Goal: Task Accomplishment & Management: Use online tool/utility

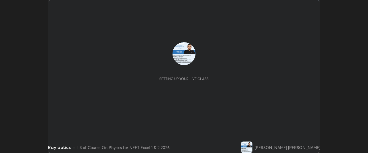
scroll to position [153, 368]
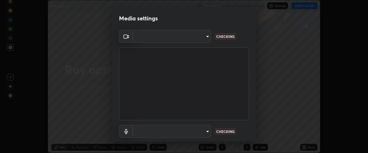
type input "ed5728659d4a2628327284da790eb6393f1623e3a82d583cb44db94038f4ead1"
click at [182, 131] on body "Erase all Ray optics Recording CLASS STARTS IN 4 MINS Settings START CLASS Sett…" at bounding box center [184, 76] width 368 height 153
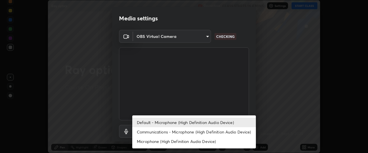
click at [187, 131] on li "Communications - Microphone (High Definition Audio Device)" at bounding box center [194, 131] width 124 height 9
type input "communications"
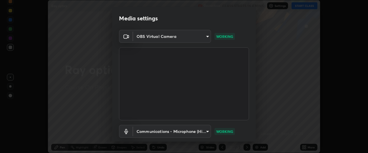
scroll to position [35, 0]
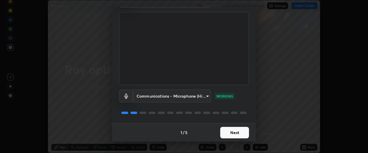
click at [240, 134] on button "Next" at bounding box center [234, 133] width 29 height 12
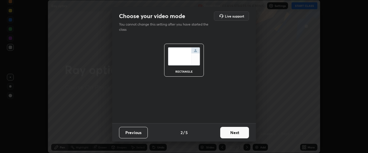
scroll to position [0, 0]
click at [240, 134] on button "Next" at bounding box center [234, 133] width 29 height 12
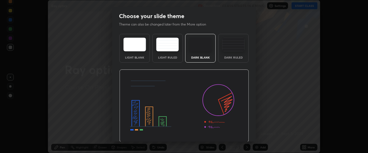
scroll to position [19, 0]
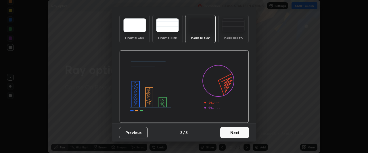
click at [236, 131] on button "Next" at bounding box center [234, 133] width 29 height 12
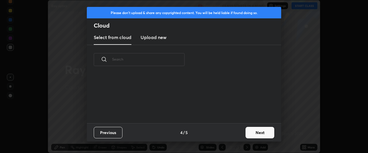
scroll to position [49, 185]
click at [255, 134] on button "Next" at bounding box center [260, 133] width 29 height 12
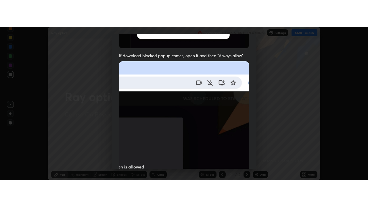
scroll to position [153, 0]
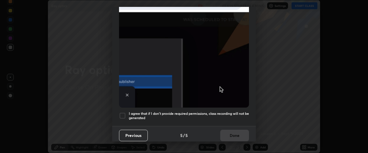
click at [122, 113] on div at bounding box center [122, 115] width 7 height 7
click at [231, 136] on button "Done" at bounding box center [234, 136] width 29 height 12
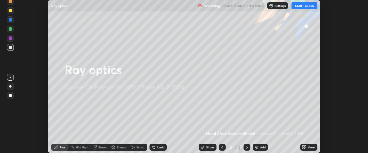
click at [307, 6] on button "START CLASS" at bounding box center [305, 5] width 26 height 7
click at [304, 149] on icon at bounding box center [303, 148] width 1 height 1
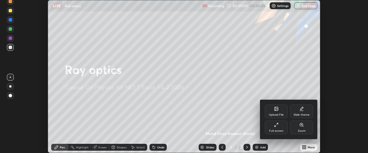
click at [280, 128] on div "Full screen" at bounding box center [276, 128] width 23 height 14
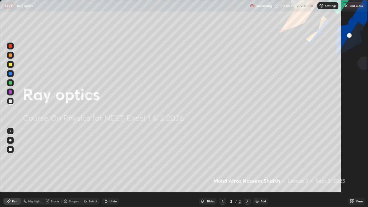
scroll to position [207, 368]
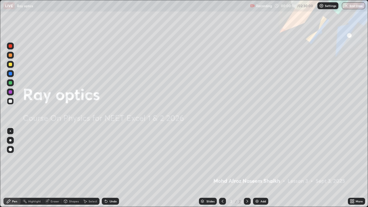
click at [258, 153] on img at bounding box center [257, 201] width 5 height 5
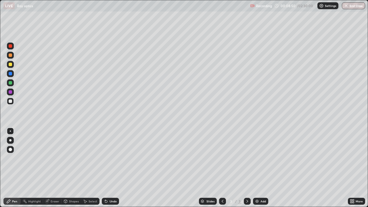
click at [11, 64] on div at bounding box center [10, 64] width 3 height 3
click at [12, 56] on div at bounding box center [10, 55] width 3 height 3
click at [12, 102] on div at bounding box center [10, 101] width 3 height 3
click at [10, 64] on div at bounding box center [10, 64] width 3 height 3
click at [10, 58] on div at bounding box center [10, 55] width 7 height 7
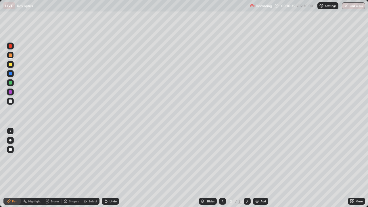
click at [11, 102] on div at bounding box center [10, 101] width 3 height 3
click at [12, 54] on div at bounding box center [10, 55] width 3 height 3
click at [11, 102] on div at bounding box center [10, 101] width 3 height 3
click at [9, 56] on div at bounding box center [10, 55] width 3 height 3
click at [10, 56] on div at bounding box center [10, 55] width 3 height 3
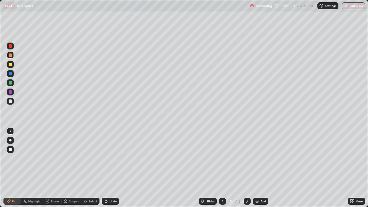
click at [11, 102] on div at bounding box center [10, 101] width 3 height 3
click at [10, 56] on div at bounding box center [10, 55] width 3 height 3
click at [10, 102] on div at bounding box center [10, 101] width 3 height 3
click at [10, 65] on div at bounding box center [10, 64] width 3 height 3
click at [11, 101] on div at bounding box center [10, 101] width 3 height 3
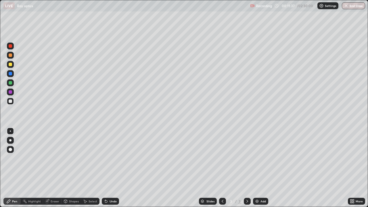
click at [9, 100] on div at bounding box center [10, 101] width 3 height 3
click at [12, 56] on div at bounding box center [10, 55] width 7 height 7
click at [10, 65] on div at bounding box center [10, 64] width 3 height 3
click at [108, 153] on div "Undo" at bounding box center [110, 201] width 17 height 7
click at [106, 153] on icon at bounding box center [106, 201] width 5 height 5
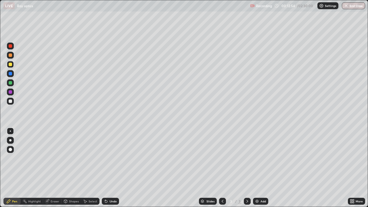
click at [105, 153] on icon at bounding box center [106, 202] width 2 height 2
click at [258, 153] on img at bounding box center [257, 201] width 5 height 5
click at [222, 153] on icon at bounding box center [223, 201] width 2 height 3
click at [247, 153] on icon at bounding box center [247, 201] width 5 height 5
click at [10, 140] on div at bounding box center [10, 140] width 2 height 2
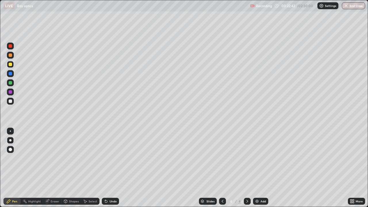
click at [12, 65] on div at bounding box center [10, 64] width 7 height 7
click at [222, 153] on icon at bounding box center [222, 201] width 5 height 5
click at [244, 153] on div at bounding box center [247, 201] width 7 height 7
click at [10, 102] on div at bounding box center [10, 101] width 3 height 3
click at [105, 153] on icon at bounding box center [105, 200] width 1 height 1
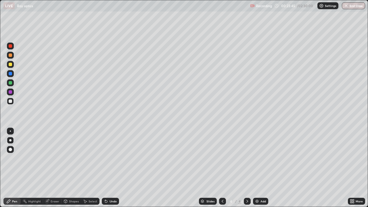
click at [105, 153] on icon at bounding box center [106, 202] width 2 height 2
click at [105, 153] on icon at bounding box center [105, 200] width 1 height 1
click at [106, 153] on div "Undo" at bounding box center [110, 201] width 17 height 7
click at [10, 56] on div at bounding box center [10, 55] width 3 height 3
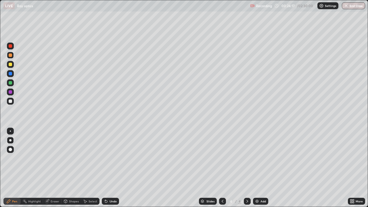
click at [10, 48] on div at bounding box center [10, 46] width 7 height 7
click at [11, 64] on div at bounding box center [10, 64] width 3 height 3
click at [11, 91] on div at bounding box center [10, 91] width 3 height 3
click at [10, 101] on div at bounding box center [10, 101] width 3 height 3
click at [11, 56] on div at bounding box center [10, 55] width 3 height 3
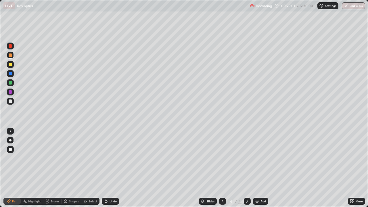
click at [105, 153] on icon at bounding box center [106, 202] width 2 height 2
click at [11, 46] on div at bounding box center [10, 45] width 3 height 3
click at [11, 64] on div at bounding box center [10, 64] width 3 height 3
click at [105, 153] on icon at bounding box center [106, 201] width 5 height 5
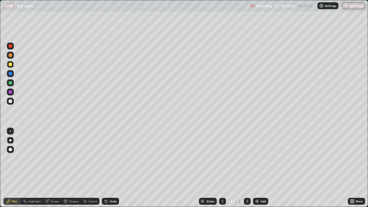
click at [103, 153] on div "Undo" at bounding box center [110, 201] width 17 height 7
click at [12, 47] on div at bounding box center [10, 45] width 3 height 3
click at [11, 53] on div at bounding box center [10, 55] width 7 height 7
click at [10, 91] on div at bounding box center [10, 91] width 3 height 3
click at [10, 100] on div at bounding box center [10, 101] width 3 height 3
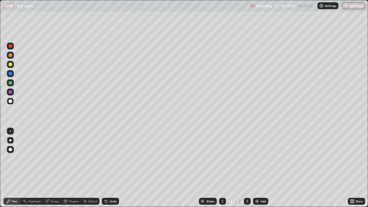
click at [11, 61] on div at bounding box center [10, 64] width 7 height 7
click at [106, 153] on icon at bounding box center [106, 201] width 5 height 5
click at [11, 46] on div at bounding box center [10, 45] width 3 height 3
click at [57, 153] on div "Eraser" at bounding box center [52, 201] width 18 height 7
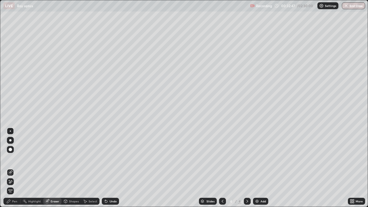
click at [19, 153] on div "Pen" at bounding box center [11, 201] width 17 height 7
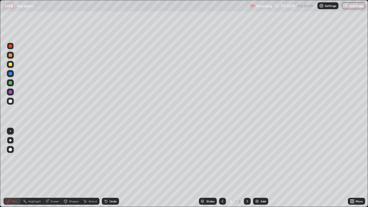
click at [11, 64] on div at bounding box center [10, 64] width 3 height 3
click at [223, 153] on icon at bounding box center [223, 201] width 2 height 3
click at [247, 153] on icon at bounding box center [248, 201] width 2 height 3
click at [222, 153] on icon at bounding box center [222, 201] width 5 height 5
click at [247, 153] on icon at bounding box center [247, 201] width 5 height 5
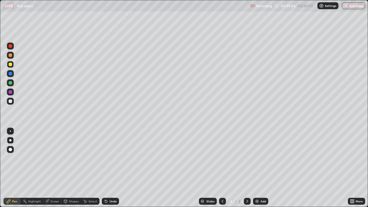
click at [257, 153] on div "Add" at bounding box center [260, 201] width 15 height 7
click at [12, 101] on div at bounding box center [10, 101] width 7 height 7
click at [10, 56] on div at bounding box center [10, 55] width 3 height 3
click at [51, 153] on div "Eraser" at bounding box center [52, 201] width 18 height 7
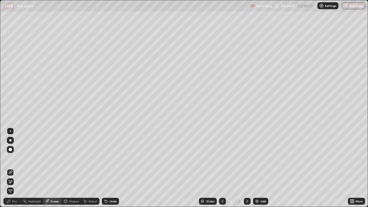
click at [14, 153] on div "Pen" at bounding box center [11, 201] width 17 height 7
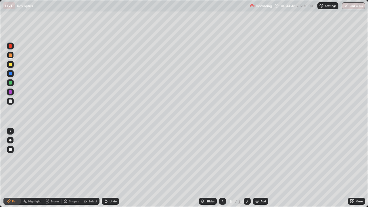
click at [9, 65] on div at bounding box center [10, 64] width 3 height 3
click at [11, 101] on div at bounding box center [10, 101] width 3 height 3
click at [9, 47] on div at bounding box center [10, 45] width 3 height 3
click at [10, 64] on div at bounding box center [10, 64] width 3 height 3
click at [9, 102] on div at bounding box center [10, 101] width 3 height 3
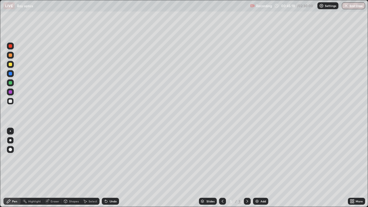
click at [105, 153] on icon at bounding box center [105, 200] width 1 height 1
click at [105, 153] on icon at bounding box center [106, 201] width 5 height 5
click at [105, 153] on icon at bounding box center [106, 202] width 2 height 2
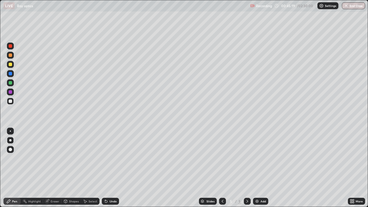
click at [105, 153] on icon at bounding box center [105, 200] width 1 height 1
click at [11, 101] on div at bounding box center [10, 101] width 3 height 3
click at [11, 100] on div at bounding box center [10, 101] width 3 height 3
click at [105, 153] on icon at bounding box center [106, 202] width 2 height 2
click at [10, 55] on div at bounding box center [10, 55] width 3 height 3
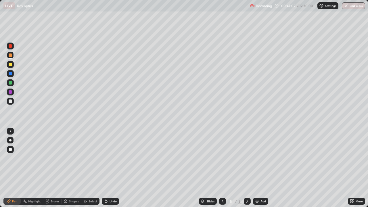
click at [105, 153] on icon at bounding box center [106, 202] width 2 height 2
click at [11, 98] on div at bounding box center [10, 101] width 7 height 7
click at [107, 153] on div "Undo" at bounding box center [110, 201] width 17 height 7
click at [106, 153] on icon at bounding box center [106, 201] width 5 height 5
click at [9, 45] on div at bounding box center [10, 45] width 3 height 3
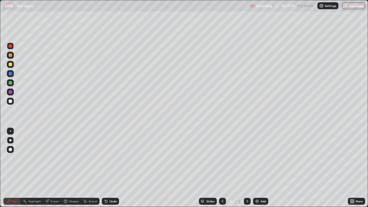
click at [106, 153] on icon at bounding box center [106, 202] width 2 height 2
click at [106, 153] on icon at bounding box center [106, 201] width 5 height 5
click at [104, 153] on icon at bounding box center [106, 201] width 5 height 5
click at [10, 46] on div at bounding box center [10, 45] width 3 height 3
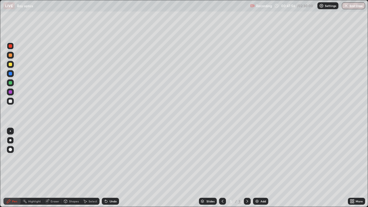
click at [107, 153] on icon at bounding box center [106, 201] width 5 height 5
click at [105, 153] on icon at bounding box center [106, 202] width 2 height 2
click at [108, 153] on div "Undo" at bounding box center [110, 201] width 17 height 7
click at [9, 46] on div at bounding box center [10, 45] width 3 height 3
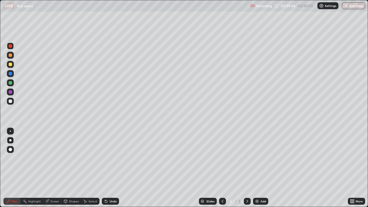
click at [10, 92] on div at bounding box center [10, 91] width 3 height 3
click at [11, 45] on div at bounding box center [10, 45] width 3 height 3
click at [8, 46] on div at bounding box center [10, 46] width 7 height 7
click at [257, 153] on img at bounding box center [257, 201] width 5 height 5
click at [9, 67] on div at bounding box center [10, 64] width 7 height 7
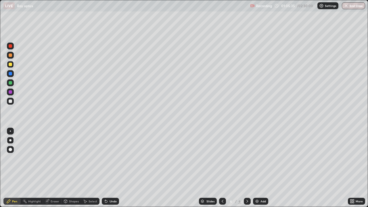
click at [9, 63] on div at bounding box center [10, 64] width 7 height 7
click at [10, 56] on div at bounding box center [10, 55] width 3 height 3
click at [107, 153] on icon at bounding box center [106, 201] width 5 height 5
click at [105, 153] on icon at bounding box center [106, 202] width 2 height 2
click at [104, 153] on div "Undo" at bounding box center [110, 201] width 17 height 7
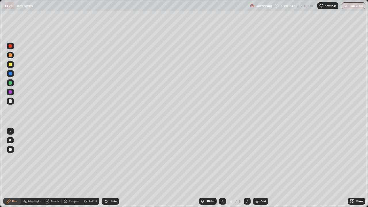
click at [8, 44] on div at bounding box center [10, 46] width 7 height 7
click at [11, 55] on div at bounding box center [10, 55] width 3 height 3
click at [11, 100] on div at bounding box center [10, 101] width 3 height 3
click at [11, 46] on div at bounding box center [10, 45] width 3 height 3
click at [11, 65] on div at bounding box center [10, 64] width 3 height 3
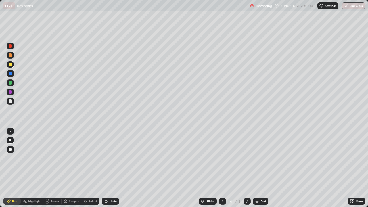
click at [10, 74] on div at bounding box center [10, 73] width 3 height 3
click at [105, 153] on icon at bounding box center [106, 202] width 2 height 2
click at [9, 101] on div at bounding box center [10, 101] width 3 height 3
click at [106, 153] on icon at bounding box center [106, 202] width 2 height 2
click at [105, 153] on icon at bounding box center [106, 202] width 2 height 2
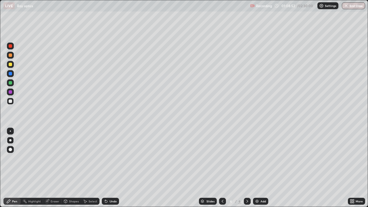
click at [255, 153] on img at bounding box center [257, 201] width 5 height 5
click at [10, 56] on div at bounding box center [10, 55] width 3 height 3
click at [12, 102] on div at bounding box center [10, 101] width 3 height 3
click at [12, 57] on div at bounding box center [10, 55] width 7 height 7
click at [257, 153] on div "Add" at bounding box center [260, 201] width 15 height 7
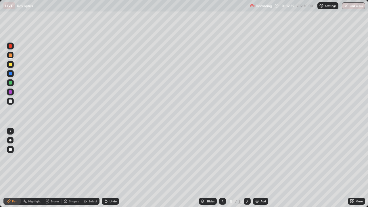
click at [10, 65] on div at bounding box center [10, 64] width 3 height 3
click at [11, 47] on div at bounding box center [10, 45] width 3 height 3
click at [110, 153] on div "Undo" at bounding box center [113, 201] width 7 height 3
click at [12, 92] on div at bounding box center [10, 91] width 3 height 3
click at [9, 44] on div at bounding box center [10, 46] width 7 height 7
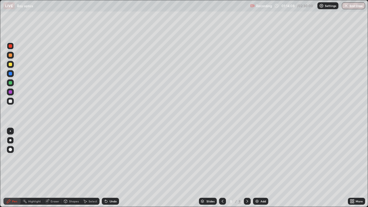
click at [261, 153] on div "Add" at bounding box center [263, 201] width 5 height 3
click at [10, 64] on div at bounding box center [10, 64] width 3 height 3
click at [105, 153] on icon at bounding box center [106, 202] width 2 height 2
click at [11, 101] on div at bounding box center [10, 101] width 3 height 3
click at [105, 153] on icon at bounding box center [105, 200] width 1 height 1
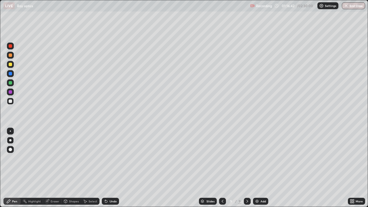
click at [11, 47] on div at bounding box center [10, 45] width 3 height 3
click at [105, 153] on icon at bounding box center [106, 202] width 2 height 2
click at [12, 55] on div at bounding box center [10, 55] width 3 height 3
click at [10, 74] on div at bounding box center [10, 73] width 3 height 3
click at [10, 66] on div at bounding box center [10, 64] width 3 height 3
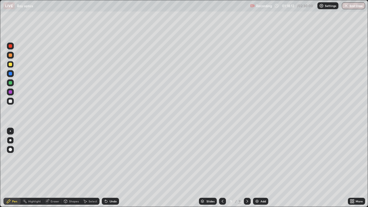
click at [9, 65] on div at bounding box center [10, 64] width 3 height 3
click at [12, 102] on div at bounding box center [10, 101] width 3 height 3
click at [11, 64] on div at bounding box center [10, 64] width 3 height 3
click at [11, 102] on div at bounding box center [10, 101] width 3 height 3
click at [222, 153] on icon at bounding box center [222, 201] width 5 height 5
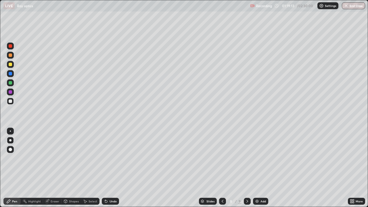
click at [222, 153] on icon at bounding box center [222, 201] width 5 height 5
click at [244, 153] on div at bounding box center [247, 201] width 7 height 7
click at [246, 153] on icon at bounding box center [247, 201] width 5 height 5
click at [247, 153] on icon at bounding box center [247, 201] width 5 height 5
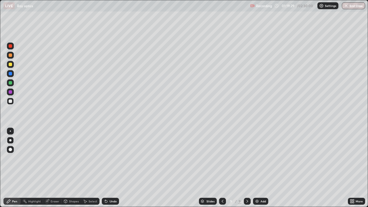
click at [8, 55] on div at bounding box center [10, 55] width 7 height 7
click at [108, 153] on div "Undo" at bounding box center [110, 201] width 17 height 7
click at [11, 64] on div at bounding box center [10, 64] width 3 height 3
click at [8, 98] on div at bounding box center [10, 101] width 7 height 7
click at [105, 153] on icon at bounding box center [105, 200] width 1 height 1
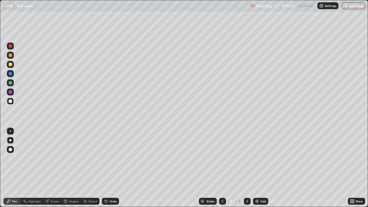
click at [106, 153] on icon at bounding box center [106, 202] width 2 height 2
click at [107, 153] on icon at bounding box center [106, 201] width 5 height 5
click at [13, 44] on div at bounding box center [10, 46] width 7 height 7
click at [11, 64] on div at bounding box center [10, 64] width 3 height 3
click at [14, 91] on div at bounding box center [10, 92] width 7 height 7
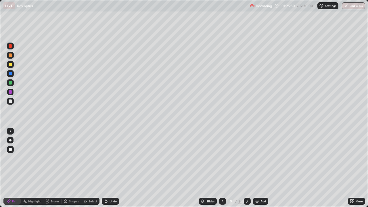
click at [12, 64] on div at bounding box center [10, 64] width 7 height 7
click at [11, 55] on div at bounding box center [10, 55] width 3 height 3
click at [256, 153] on img at bounding box center [257, 201] width 5 height 5
click at [11, 65] on div at bounding box center [10, 64] width 3 height 3
click at [10, 101] on div at bounding box center [10, 101] width 3 height 3
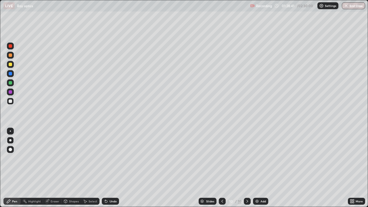
click at [106, 153] on div "Undo" at bounding box center [110, 201] width 17 height 7
click at [108, 153] on div "Undo" at bounding box center [110, 201] width 17 height 7
click at [106, 153] on icon at bounding box center [106, 202] width 2 height 2
click at [105, 153] on icon at bounding box center [106, 202] width 2 height 2
click at [104, 153] on icon at bounding box center [106, 201] width 5 height 5
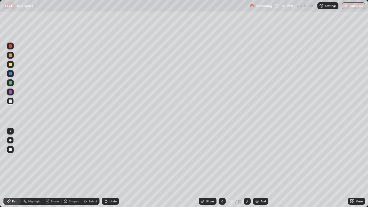
click at [105, 153] on icon at bounding box center [106, 202] width 2 height 2
click at [10, 67] on div at bounding box center [10, 64] width 7 height 7
click at [10, 102] on div at bounding box center [10, 101] width 3 height 3
click at [10, 65] on div at bounding box center [10, 64] width 3 height 3
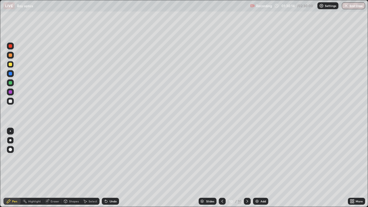
click at [10, 83] on div at bounding box center [10, 82] width 3 height 3
click at [10, 64] on div at bounding box center [10, 64] width 3 height 3
click at [10, 102] on div at bounding box center [10, 101] width 3 height 3
click at [10, 47] on div at bounding box center [10, 45] width 3 height 3
click at [9, 91] on div at bounding box center [10, 91] width 3 height 3
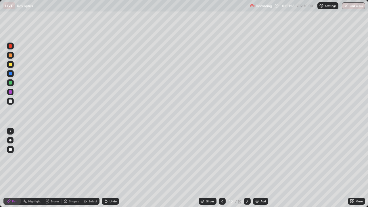
click at [10, 56] on div at bounding box center [10, 55] width 3 height 3
click at [10, 93] on div at bounding box center [10, 91] width 3 height 3
click at [12, 100] on div at bounding box center [10, 101] width 3 height 3
click at [111, 153] on div "Undo" at bounding box center [110, 201] width 17 height 7
click at [110, 153] on div "Undo" at bounding box center [110, 201] width 17 height 7
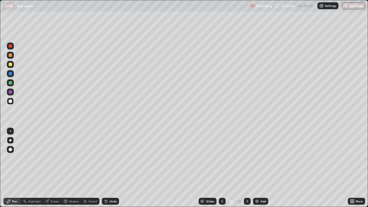
click at [110, 153] on div "Undo" at bounding box center [113, 201] width 7 height 3
click at [258, 153] on img at bounding box center [257, 201] width 5 height 5
click at [9, 64] on div at bounding box center [10, 64] width 3 height 3
click at [11, 46] on div at bounding box center [10, 45] width 3 height 3
click at [12, 84] on div at bounding box center [10, 82] width 3 height 3
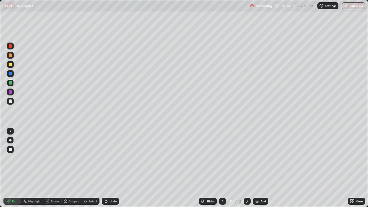
click at [10, 48] on div at bounding box center [10, 46] width 7 height 7
click at [11, 74] on div at bounding box center [10, 73] width 3 height 3
click at [10, 48] on div at bounding box center [10, 46] width 7 height 7
click at [10, 66] on div at bounding box center [10, 64] width 7 height 7
click at [106, 153] on icon at bounding box center [106, 201] width 5 height 5
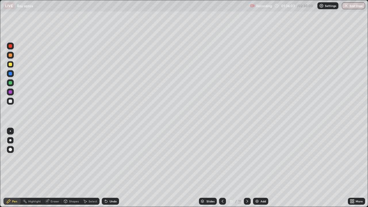
click at [9, 74] on div at bounding box center [10, 73] width 3 height 3
click at [222, 153] on icon at bounding box center [223, 201] width 2 height 3
click at [222, 153] on div at bounding box center [222, 201] width 7 height 7
click at [247, 153] on icon at bounding box center [247, 201] width 5 height 5
click at [11, 101] on div at bounding box center [10, 101] width 3 height 3
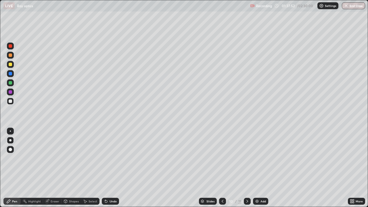
click at [11, 101] on div at bounding box center [10, 101] width 3 height 3
click at [225, 153] on div at bounding box center [222, 201] width 7 height 7
click at [222, 153] on icon at bounding box center [223, 201] width 2 height 3
click at [247, 153] on icon at bounding box center [247, 201] width 5 height 5
click at [246, 153] on icon at bounding box center [247, 201] width 5 height 5
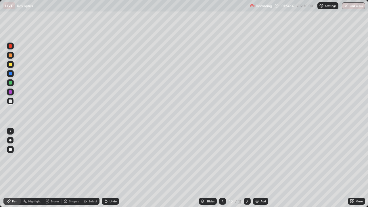
click at [249, 153] on div at bounding box center [247, 201] width 7 height 7
click at [256, 153] on img at bounding box center [257, 201] width 5 height 5
click at [9, 65] on div at bounding box center [10, 64] width 3 height 3
click at [10, 100] on div at bounding box center [10, 101] width 3 height 3
click at [11, 64] on div at bounding box center [10, 64] width 3 height 3
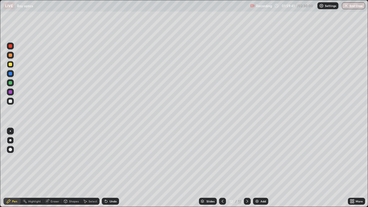
click at [11, 101] on div at bounding box center [10, 101] width 3 height 3
click at [10, 101] on div at bounding box center [10, 101] width 3 height 3
click at [111, 153] on div "Undo" at bounding box center [113, 201] width 7 height 3
click at [9, 56] on div at bounding box center [10, 55] width 3 height 3
click at [11, 46] on div at bounding box center [10, 45] width 3 height 3
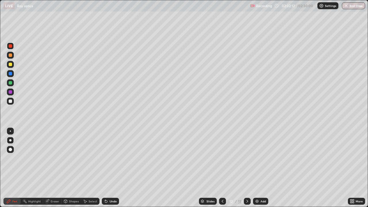
click at [107, 153] on div "Undo" at bounding box center [110, 201] width 17 height 7
click at [10, 91] on div at bounding box center [10, 91] width 3 height 3
click at [12, 101] on div at bounding box center [10, 101] width 3 height 3
click at [13, 56] on div at bounding box center [10, 55] width 7 height 7
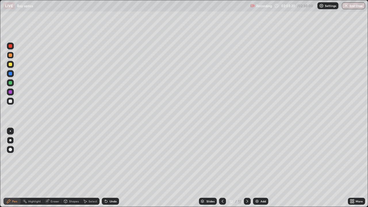
click at [14, 45] on div at bounding box center [10, 46] width 7 height 7
click at [11, 101] on div at bounding box center [10, 101] width 3 height 3
click at [83, 153] on icon at bounding box center [85, 201] width 5 height 5
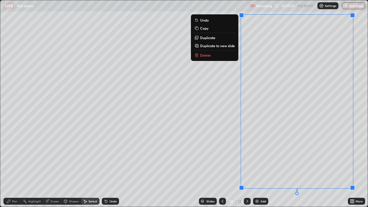
click at [224, 46] on p "Duplicate to new slide" at bounding box center [217, 45] width 35 height 5
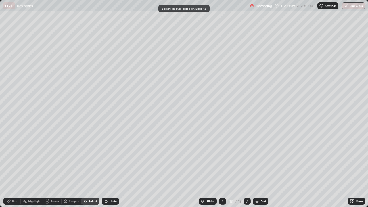
click at [14, 153] on div "Pen" at bounding box center [14, 201] width 5 height 3
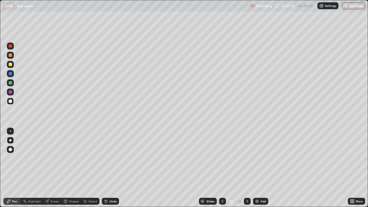
click at [11, 101] on div at bounding box center [10, 101] width 3 height 3
click at [11, 55] on div at bounding box center [10, 55] width 3 height 3
click at [10, 65] on div at bounding box center [10, 64] width 3 height 3
click at [10, 56] on div at bounding box center [10, 55] width 3 height 3
click at [10, 48] on div at bounding box center [10, 46] width 7 height 7
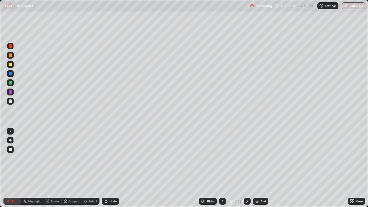
click at [108, 153] on div "Undo" at bounding box center [110, 201] width 17 height 7
click at [105, 153] on icon at bounding box center [106, 202] width 2 height 2
click at [9, 66] on div at bounding box center [10, 64] width 3 height 3
click at [11, 102] on div at bounding box center [10, 101] width 3 height 3
click at [11, 64] on div at bounding box center [10, 64] width 3 height 3
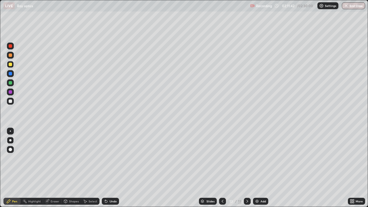
click at [14, 73] on div at bounding box center [10, 73] width 9 height 9
click at [10, 102] on div at bounding box center [10, 101] width 3 height 3
click at [12, 55] on div at bounding box center [10, 55] width 3 height 3
click at [11, 102] on div at bounding box center [10, 101] width 3 height 3
click at [105, 153] on icon at bounding box center [106, 202] width 2 height 2
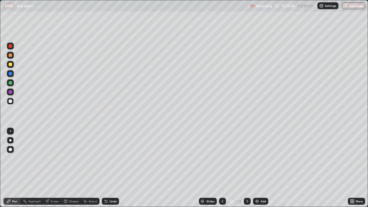
click at [87, 153] on icon at bounding box center [85, 201] width 5 height 5
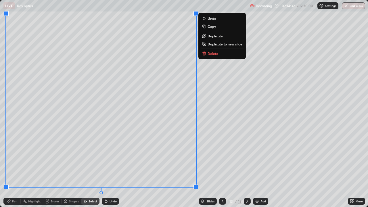
click at [211, 45] on p "Duplicate to new slide" at bounding box center [225, 44] width 35 height 5
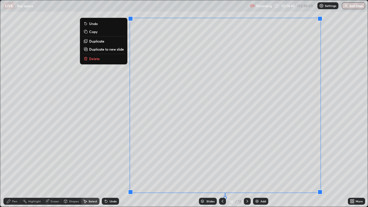
click at [51, 153] on div "Eraser" at bounding box center [55, 201] width 9 height 3
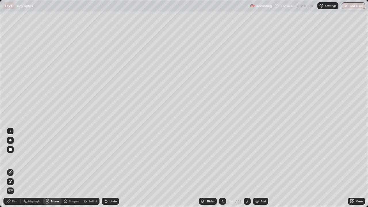
click at [18, 153] on div "Pen" at bounding box center [11, 201] width 17 height 7
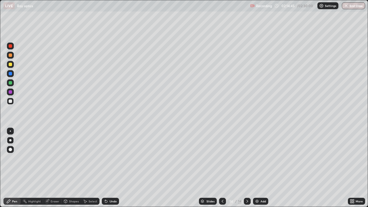
click at [10, 102] on div at bounding box center [10, 101] width 3 height 3
click at [10, 55] on div at bounding box center [10, 55] width 3 height 3
click at [10, 72] on div at bounding box center [10, 73] width 3 height 3
click at [9, 45] on div at bounding box center [10, 45] width 3 height 3
click at [11, 65] on div at bounding box center [10, 64] width 3 height 3
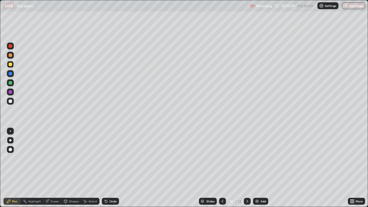
click at [53, 153] on div "Eraser" at bounding box center [55, 201] width 9 height 3
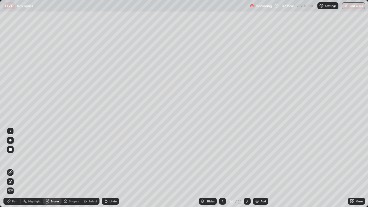
click at [14, 153] on div "Pen" at bounding box center [14, 201] width 5 height 3
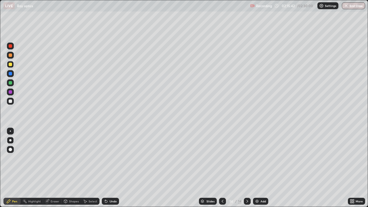
click at [11, 58] on div at bounding box center [10, 55] width 7 height 7
click at [57, 153] on div "Eraser" at bounding box center [52, 201] width 18 height 7
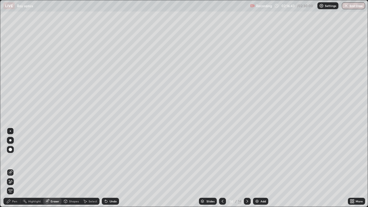
click at [14, 153] on div "Pen" at bounding box center [11, 201] width 17 height 7
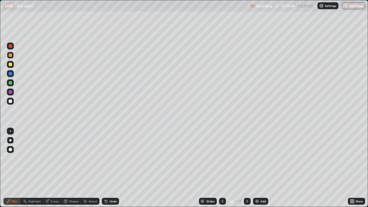
click at [107, 153] on icon at bounding box center [106, 201] width 5 height 5
click at [111, 153] on div "Undo" at bounding box center [113, 201] width 7 height 3
click at [117, 153] on div "Undo" at bounding box center [110, 201] width 17 height 7
click at [105, 153] on icon at bounding box center [105, 200] width 1 height 1
click at [107, 153] on icon at bounding box center [106, 201] width 5 height 5
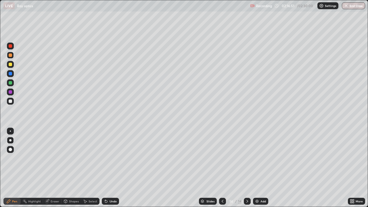
click at [110, 153] on div "Undo" at bounding box center [113, 201] width 7 height 3
click at [108, 153] on div "Undo" at bounding box center [110, 201] width 17 height 7
click at [39, 153] on div "Highlight" at bounding box center [34, 201] width 13 height 3
click at [57, 153] on div "Eraser" at bounding box center [55, 201] width 9 height 3
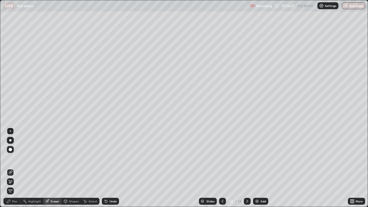
click at [16, 153] on div "Pen" at bounding box center [14, 201] width 5 height 3
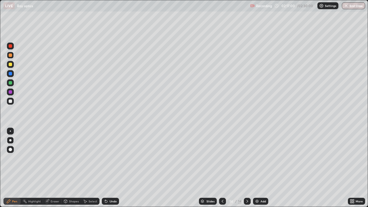
click at [13, 45] on div at bounding box center [10, 46] width 7 height 7
click at [11, 55] on div at bounding box center [10, 55] width 3 height 3
click at [352, 6] on button "End Class" at bounding box center [353, 5] width 23 height 7
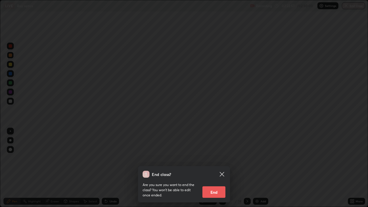
click at [218, 153] on button "End" at bounding box center [214, 192] width 23 height 12
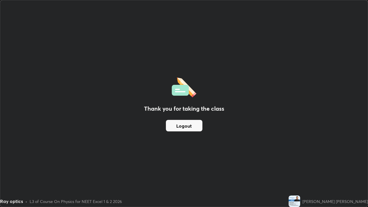
click at [189, 127] on button "Logout" at bounding box center [184, 126] width 37 height 12
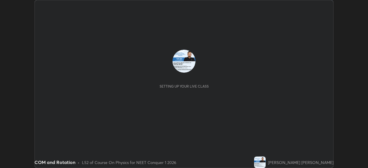
scroll to position [168, 368]
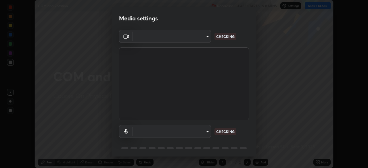
type input "ed5728659d4a2628327284da790eb6393f1623e3a82d583cb44db94038f4ead1"
click at [192, 134] on body "Erase all COM and Rotation Recording CLASS STARTS IN 8 MINS Settings START CLAS…" at bounding box center [184, 84] width 368 height 168
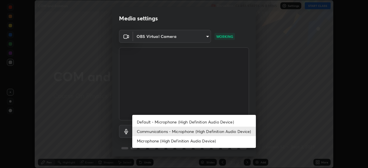
click at [193, 122] on li "Default - Microphone (High Definition Audio Device)" at bounding box center [194, 121] width 124 height 9
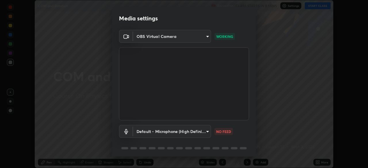
type input "default"
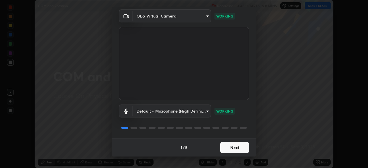
click at [233, 148] on button "Next" at bounding box center [234, 148] width 29 height 12
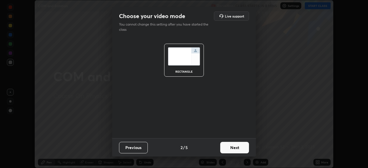
scroll to position [0, 0]
click at [235, 149] on button "Next" at bounding box center [234, 148] width 29 height 12
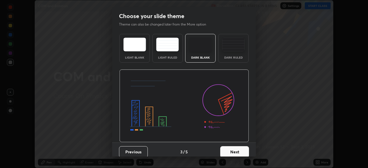
click at [241, 154] on button "Next" at bounding box center [234, 152] width 29 height 12
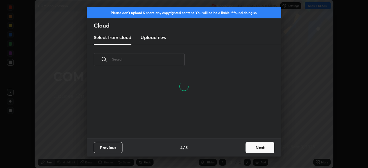
scroll to position [64, 185]
click at [258, 151] on button "Next" at bounding box center [260, 148] width 29 height 12
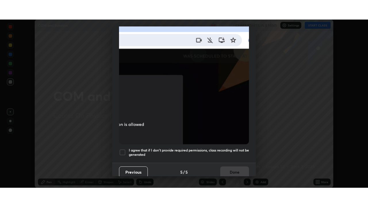
scroll to position [138, 0]
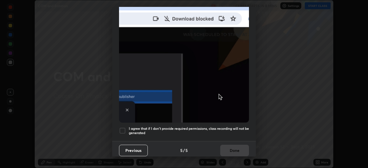
click at [125, 127] on div at bounding box center [122, 130] width 7 height 7
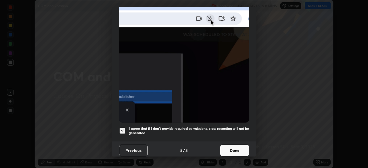
click at [238, 149] on button "Done" at bounding box center [234, 151] width 29 height 12
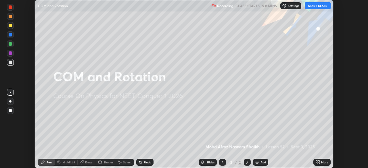
click at [322, 6] on button "START CLASS" at bounding box center [318, 5] width 26 height 7
click at [317, 163] on icon at bounding box center [316, 163] width 1 height 1
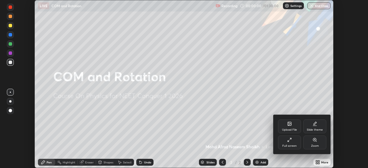
click at [285, 144] on div "Full screen" at bounding box center [289, 143] width 23 height 14
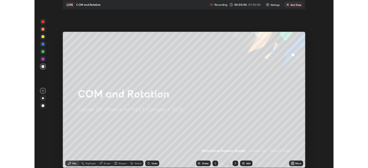
scroll to position [207, 368]
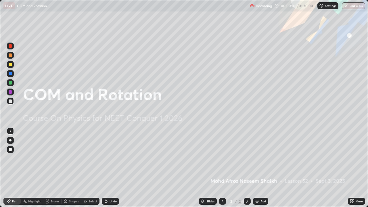
click at [257, 168] on img at bounding box center [257, 201] width 5 height 5
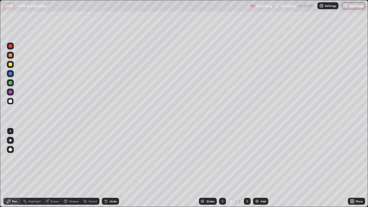
click at [10, 65] on div at bounding box center [10, 64] width 3 height 3
click at [10, 103] on div at bounding box center [10, 101] width 3 height 3
click at [10, 140] on div at bounding box center [10, 140] width 2 height 2
click at [9, 56] on div at bounding box center [10, 55] width 3 height 3
click at [11, 101] on div at bounding box center [10, 101] width 3 height 3
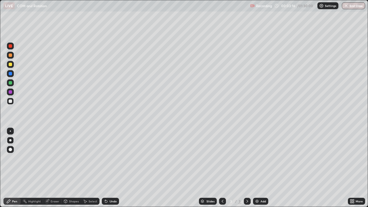
click at [11, 102] on div at bounding box center [10, 101] width 3 height 3
click at [11, 101] on div at bounding box center [10, 101] width 3 height 3
click at [11, 65] on div at bounding box center [10, 64] width 3 height 3
click at [13, 47] on div at bounding box center [10, 46] width 7 height 7
click at [10, 64] on div at bounding box center [10, 64] width 3 height 3
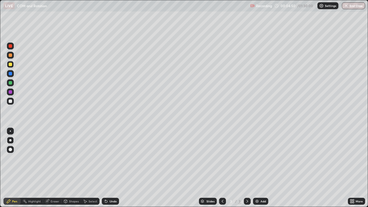
click at [13, 54] on div at bounding box center [10, 55] width 7 height 7
click at [10, 65] on div at bounding box center [10, 64] width 3 height 3
click at [8, 56] on div at bounding box center [10, 55] width 7 height 7
click at [11, 46] on div at bounding box center [10, 45] width 3 height 3
click at [255, 168] on img at bounding box center [257, 201] width 5 height 5
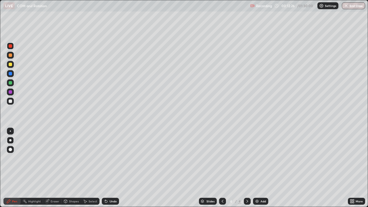
click at [9, 101] on div at bounding box center [10, 101] width 3 height 3
click at [104, 168] on icon at bounding box center [106, 201] width 5 height 5
click at [105, 168] on icon at bounding box center [105, 200] width 1 height 1
click at [11, 64] on div at bounding box center [10, 64] width 3 height 3
click at [222, 168] on icon at bounding box center [222, 201] width 5 height 5
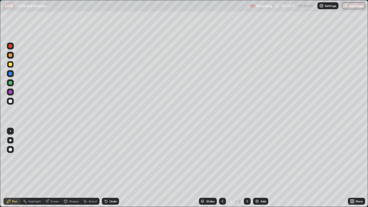
click at [247, 168] on icon at bounding box center [248, 201] width 2 height 3
click at [10, 56] on div at bounding box center [10, 55] width 3 height 3
click at [13, 101] on div at bounding box center [10, 101] width 7 height 7
click at [13, 47] on div at bounding box center [10, 46] width 7 height 7
click at [10, 102] on div at bounding box center [10, 101] width 3 height 3
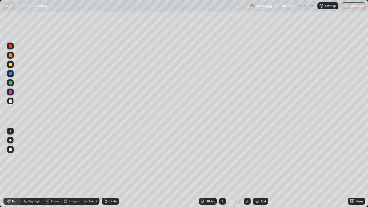
click at [261, 168] on div "Add" at bounding box center [263, 201] width 5 height 3
click at [8, 55] on div at bounding box center [10, 55] width 7 height 7
click at [110, 168] on div "Undo" at bounding box center [113, 201] width 7 height 3
click at [11, 64] on div at bounding box center [10, 64] width 3 height 3
click at [10, 101] on div at bounding box center [10, 101] width 3 height 3
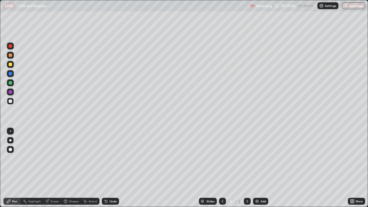
click at [12, 46] on div at bounding box center [10, 45] width 3 height 3
click at [11, 54] on div at bounding box center [10, 55] width 3 height 3
click at [261, 168] on div "Add" at bounding box center [263, 201] width 5 height 3
click at [12, 55] on div at bounding box center [10, 55] width 3 height 3
click at [9, 102] on div at bounding box center [10, 101] width 3 height 3
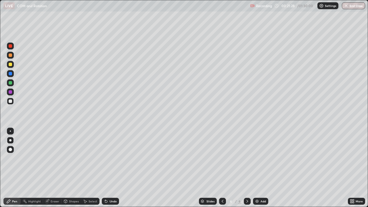
click at [105, 168] on icon at bounding box center [106, 202] width 2 height 2
click at [54, 168] on div "Eraser" at bounding box center [55, 201] width 9 height 3
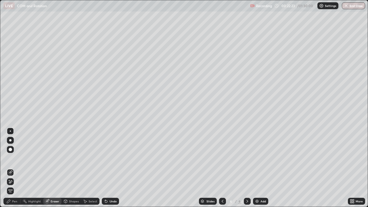
click at [15, 168] on div "Pen" at bounding box center [14, 201] width 5 height 3
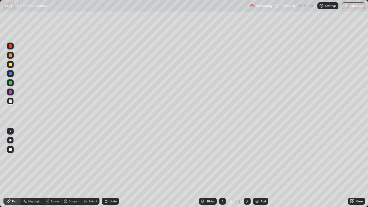
click at [12, 56] on div at bounding box center [10, 55] width 3 height 3
click at [12, 64] on div at bounding box center [10, 64] width 3 height 3
click at [9, 52] on div at bounding box center [10, 55] width 7 height 7
click at [11, 47] on div at bounding box center [10, 45] width 3 height 3
click at [55, 168] on div "Eraser" at bounding box center [55, 201] width 9 height 3
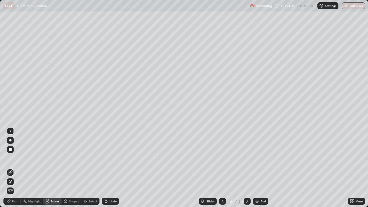
click at [15, 168] on div "Pen" at bounding box center [11, 201] width 17 height 7
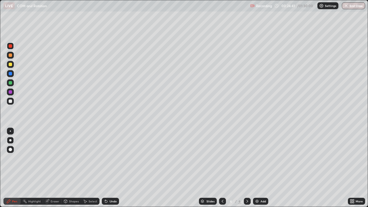
click at [105, 168] on icon at bounding box center [106, 202] width 2 height 2
click at [11, 65] on div at bounding box center [10, 64] width 3 height 3
click at [13, 46] on div at bounding box center [10, 46] width 7 height 7
click at [12, 100] on div at bounding box center [10, 101] width 7 height 7
click at [108, 168] on div "Undo" at bounding box center [110, 201] width 17 height 7
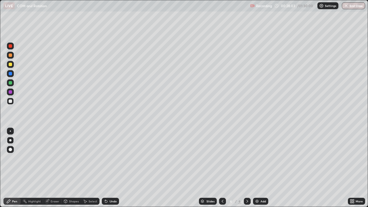
click at [9, 63] on div at bounding box center [10, 64] width 3 height 3
click at [259, 168] on img at bounding box center [257, 201] width 5 height 5
click at [10, 100] on div at bounding box center [10, 101] width 3 height 3
click at [9, 56] on div at bounding box center [10, 55] width 3 height 3
click at [55, 168] on div "Eraser" at bounding box center [55, 201] width 9 height 3
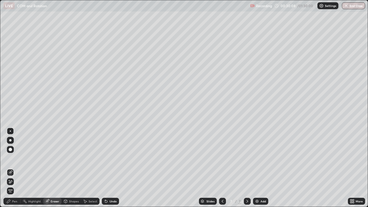
click at [13, 168] on div "Pen" at bounding box center [11, 201] width 17 height 7
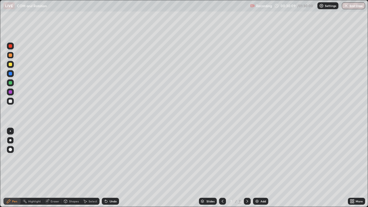
click at [12, 55] on div at bounding box center [10, 55] width 3 height 3
click at [12, 65] on div at bounding box center [10, 64] width 3 height 3
click at [11, 45] on div at bounding box center [10, 45] width 3 height 3
click at [13, 54] on div at bounding box center [10, 55] width 7 height 7
click at [106, 168] on icon at bounding box center [106, 202] width 2 height 2
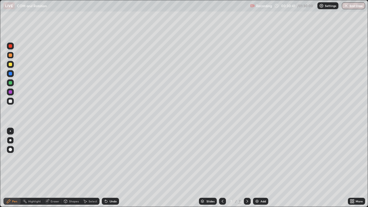
click at [110, 168] on div "Undo" at bounding box center [113, 201] width 7 height 3
click at [9, 95] on div at bounding box center [10, 92] width 7 height 7
click at [11, 101] on div at bounding box center [10, 101] width 3 height 3
click at [11, 46] on div at bounding box center [10, 45] width 3 height 3
click at [11, 74] on div at bounding box center [10, 73] width 3 height 3
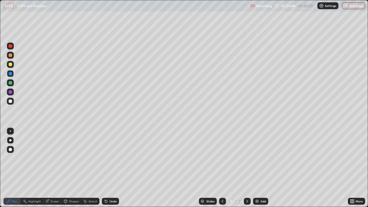
click at [258, 168] on img at bounding box center [257, 201] width 5 height 5
click at [10, 101] on div at bounding box center [10, 101] width 3 height 3
click at [11, 62] on div at bounding box center [10, 64] width 7 height 7
click at [53, 168] on div "Eraser" at bounding box center [52, 201] width 18 height 7
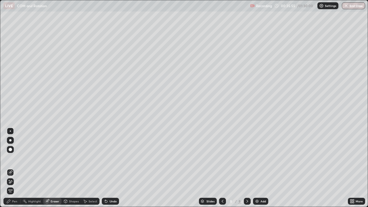
click at [102, 168] on div "Undo" at bounding box center [110, 201] width 17 height 7
click at [94, 168] on div "Select" at bounding box center [90, 201] width 18 height 7
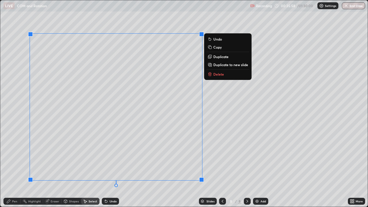
click at [214, 75] on p "Delete" at bounding box center [218, 74] width 11 height 5
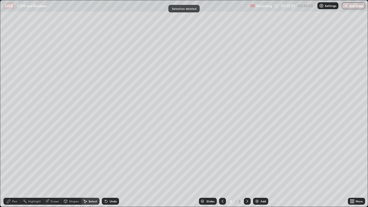
click at [11, 168] on div "Pen" at bounding box center [11, 201] width 17 height 7
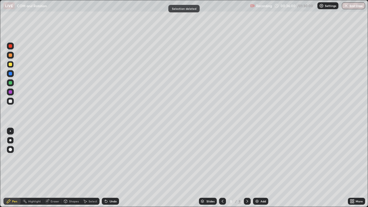
click at [11, 64] on div at bounding box center [10, 64] width 3 height 3
click at [11, 56] on div at bounding box center [10, 55] width 3 height 3
click at [9, 54] on div at bounding box center [10, 55] width 3 height 3
click at [10, 47] on div at bounding box center [10, 45] width 3 height 3
click at [11, 83] on div at bounding box center [10, 82] width 3 height 3
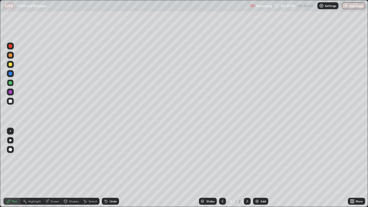
click at [108, 168] on div "Undo" at bounding box center [110, 201] width 17 height 7
click at [12, 65] on div at bounding box center [10, 64] width 3 height 3
click at [258, 168] on img at bounding box center [257, 201] width 5 height 5
click at [11, 101] on div at bounding box center [10, 101] width 3 height 3
click at [10, 55] on div at bounding box center [10, 55] width 3 height 3
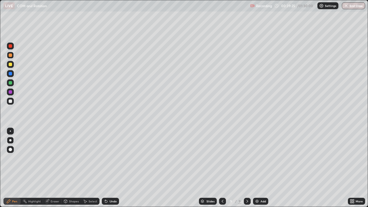
click at [9, 65] on div at bounding box center [10, 64] width 3 height 3
click at [105, 168] on icon at bounding box center [105, 200] width 1 height 1
click at [104, 168] on div "Undo" at bounding box center [110, 201] width 17 height 7
click at [103, 168] on div "Undo" at bounding box center [110, 201] width 17 height 7
click at [102, 168] on div "Undo" at bounding box center [110, 201] width 17 height 7
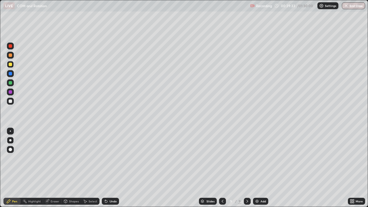
click at [105, 168] on icon at bounding box center [105, 200] width 1 height 1
click at [9, 56] on div at bounding box center [10, 55] width 3 height 3
click at [7, 49] on div at bounding box center [10, 45] width 7 height 9
click at [9, 64] on div at bounding box center [10, 64] width 3 height 3
click at [258, 168] on img at bounding box center [257, 201] width 5 height 5
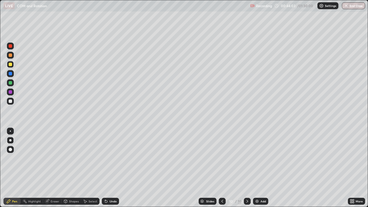
click at [11, 101] on div at bounding box center [10, 101] width 3 height 3
click at [9, 56] on div at bounding box center [10, 55] width 3 height 3
click at [11, 65] on div at bounding box center [10, 64] width 3 height 3
click at [11, 101] on div at bounding box center [10, 101] width 3 height 3
click at [11, 64] on div at bounding box center [10, 64] width 3 height 3
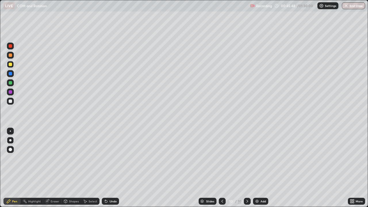
click at [10, 47] on div at bounding box center [10, 45] width 3 height 3
click at [105, 168] on icon at bounding box center [106, 202] width 2 height 2
click at [11, 91] on div at bounding box center [10, 91] width 3 height 3
click at [105, 168] on icon at bounding box center [105, 200] width 1 height 1
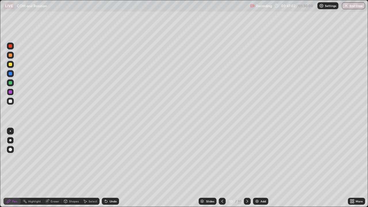
click at [10, 66] on div at bounding box center [10, 64] width 3 height 3
click at [107, 168] on icon at bounding box center [106, 201] width 5 height 5
click at [110, 168] on div "Undo" at bounding box center [113, 201] width 7 height 3
click at [13, 100] on div at bounding box center [10, 101] width 7 height 7
click at [89, 168] on div "Select" at bounding box center [93, 201] width 9 height 3
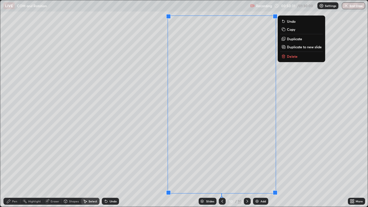
click at [297, 46] on p "Duplicate to new slide" at bounding box center [304, 47] width 35 height 5
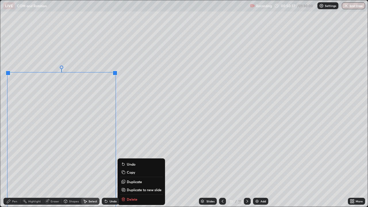
click at [11, 168] on div "Pen" at bounding box center [11, 201] width 17 height 7
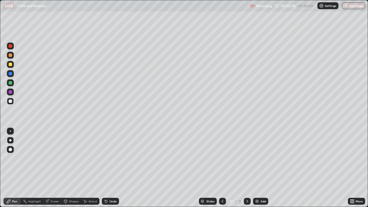
click at [10, 63] on div at bounding box center [10, 64] width 3 height 3
click at [13, 45] on div at bounding box center [10, 46] width 7 height 7
click at [13, 57] on div at bounding box center [10, 55] width 7 height 7
click at [11, 54] on div at bounding box center [10, 55] width 3 height 3
click at [13, 63] on div at bounding box center [10, 64] width 7 height 7
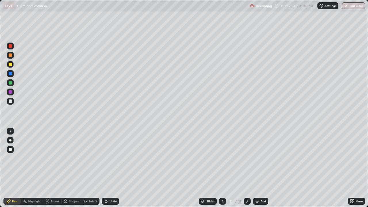
click at [10, 54] on div at bounding box center [10, 55] width 3 height 3
click at [10, 47] on div at bounding box center [10, 45] width 3 height 3
click at [53, 168] on div "Eraser" at bounding box center [55, 201] width 9 height 3
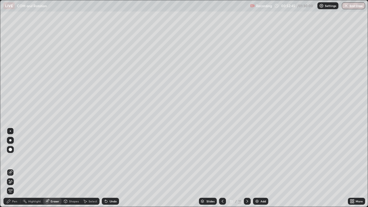
click at [253, 168] on div "Add" at bounding box center [260, 201] width 15 height 7
click at [12, 168] on div "Pen" at bounding box center [14, 201] width 5 height 3
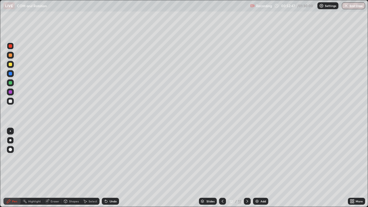
click at [10, 102] on div at bounding box center [10, 101] width 3 height 3
click at [85, 168] on icon at bounding box center [85, 201] width 3 height 3
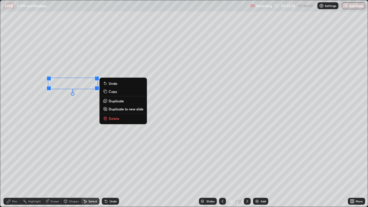
click at [14, 168] on div "Pen" at bounding box center [11, 201] width 17 height 7
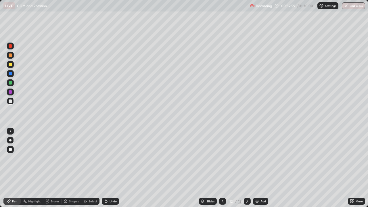
click at [10, 65] on div at bounding box center [10, 64] width 3 height 3
click at [351, 168] on icon at bounding box center [351, 202] width 1 height 1
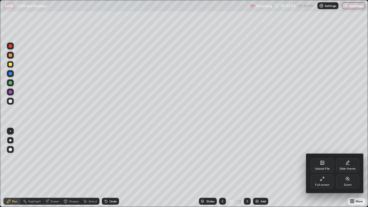
click at [323, 168] on div "Full screen" at bounding box center [322, 185] width 14 height 3
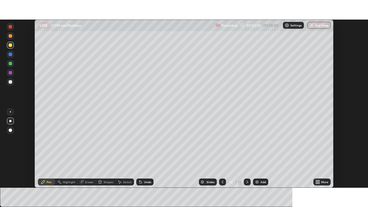
scroll to position [28604, 28404]
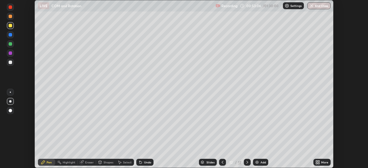
click at [319, 163] on icon at bounding box center [318, 163] width 1 height 1
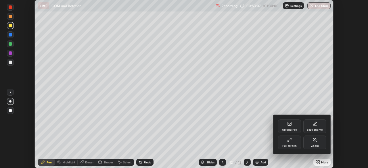
click at [293, 142] on div "Full screen" at bounding box center [289, 143] width 23 height 14
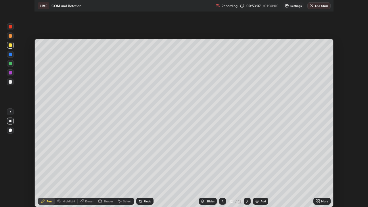
scroll to position [207, 368]
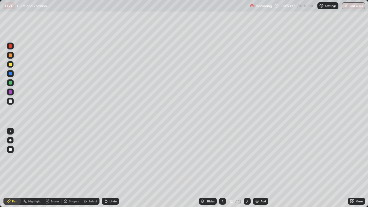
click at [110, 168] on div "Undo" at bounding box center [113, 201] width 7 height 3
click at [107, 168] on icon at bounding box center [106, 201] width 5 height 5
click at [108, 168] on div "Undo" at bounding box center [110, 201] width 17 height 7
click at [12, 55] on div at bounding box center [10, 55] width 3 height 3
click at [9, 47] on div at bounding box center [10, 45] width 3 height 3
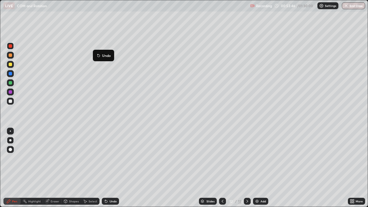
click at [104, 53] on p "Undo" at bounding box center [106, 55] width 9 height 5
click at [10, 64] on div at bounding box center [10, 64] width 3 height 3
click at [10, 83] on div at bounding box center [10, 82] width 3 height 3
click at [11, 55] on div at bounding box center [10, 55] width 3 height 3
click at [56, 168] on div "Eraser" at bounding box center [55, 201] width 9 height 3
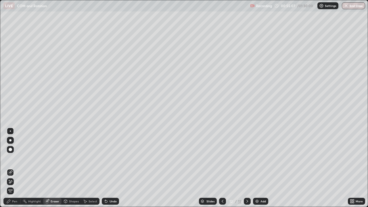
click at [16, 168] on div "Pen" at bounding box center [14, 201] width 5 height 3
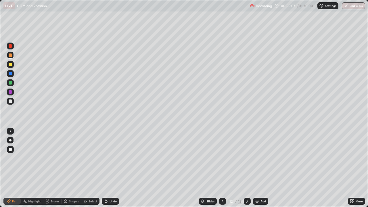
click at [10, 64] on div at bounding box center [10, 64] width 3 height 3
click at [10, 46] on div at bounding box center [10, 45] width 3 height 3
click at [105, 168] on icon at bounding box center [106, 202] width 2 height 2
click at [13, 64] on div at bounding box center [10, 64] width 7 height 7
click at [11, 75] on div at bounding box center [10, 73] width 3 height 3
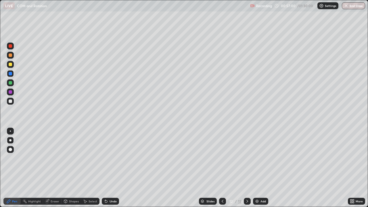
click at [221, 168] on icon at bounding box center [222, 201] width 5 height 5
click at [225, 168] on div at bounding box center [222, 201] width 7 height 7
click at [247, 168] on icon at bounding box center [247, 201] width 5 height 5
click at [247, 168] on div at bounding box center [247, 201] width 7 height 7
click at [256, 168] on img at bounding box center [257, 201] width 5 height 5
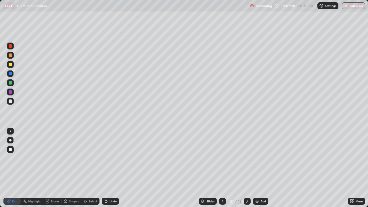
click at [11, 100] on div at bounding box center [10, 101] width 3 height 3
click at [220, 168] on icon at bounding box center [222, 201] width 5 height 5
click at [247, 168] on icon at bounding box center [248, 201] width 2 height 3
click at [89, 168] on div "Select" at bounding box center [93, 201] width 9 height 3
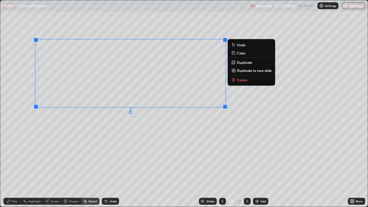
click at [238, 79] on p "Delete" at bounding box center [242, 80] width 11 height 5
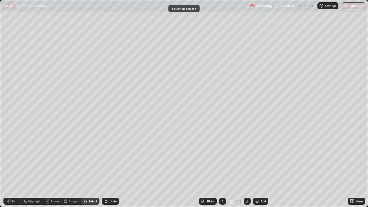
click at [12, 168] on div "Pen" at bounding box center [14, 201] width 5 height 3
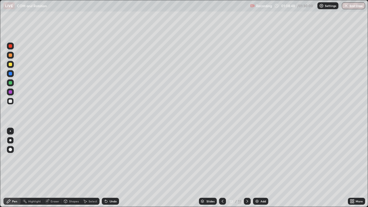
click at [221, 168] on icon at bounding box center [222, 201] width 5 height 5
click at [247, 168] on div at bounding box center [247, 201] width 7 height 7
click at [12, 64] on div at bounding box center [10, 64] width 3 height 3
click at [12, 101] on div at bounding box center [10, 101] width 3 height 3
click at [10, 46] on div at bounding box center [10, 45] width 3 height 3
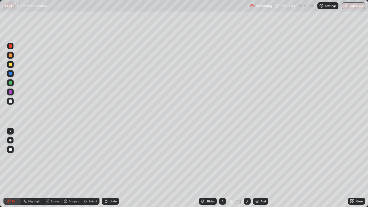
click at [10, 100] on div at bounding box center [10, 101] width 3 height 3
click at [105, 168] on icon at bounding box center [105, 200] width 1 height 1
click at [105, 168] on icon at bounding box center [105, 201] width 1 height 1
click at [105, 168] on icon at bounding box center [106, 202] width 2 height 2
click at [102, 168] on div "Undo" at bounding box center [110, 201] width 17 height 7
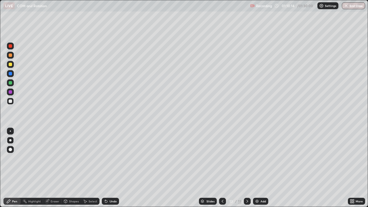
click at [102, 168] on div "Undo" at bounding box center [110, 201] width 17 height 7
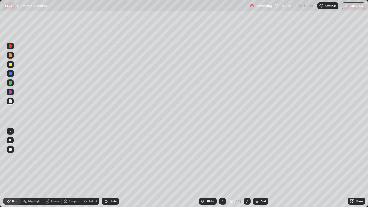
click at [102, 168] on div "Undo" at bounding box center [110, 201] width 17 height 7
click at [105, 168] on icon at bounding box center [106, 202] width 2 height 2
click at [102, 168] on div "Undo" at bounding box center [110, 201] width 17 height 7
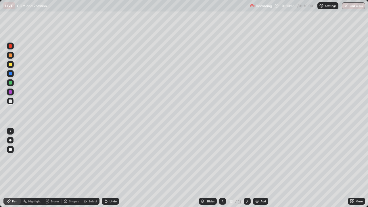
click at [102, 168] on div "Undo" at bounding box center [110, 201] width 17 height 7
click at [105, 168] on icon at bounding box center [106, 202] width 2 height 2
click at [10, 64] on div at bounding box center [10, 64] width 3 height 3
click at [9, 102] on div at bounding box center [10, 101] width 3 height 3
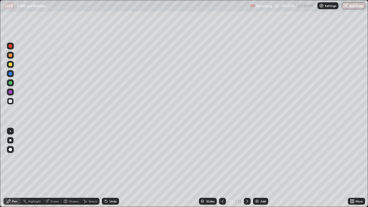
click at [12, 45] on div at bounding box center [10, 46] width 7 height 7
click at [353, 5] on button "End Class" at bounding box center [353, 5] width 23 height 7
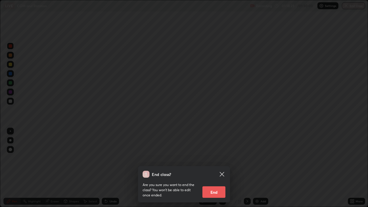
click at [216, 168] on button "End" at bounding box center [214, 192] width 23 height 12
